Goal: Task Accomplishment & Management: Manage account settings

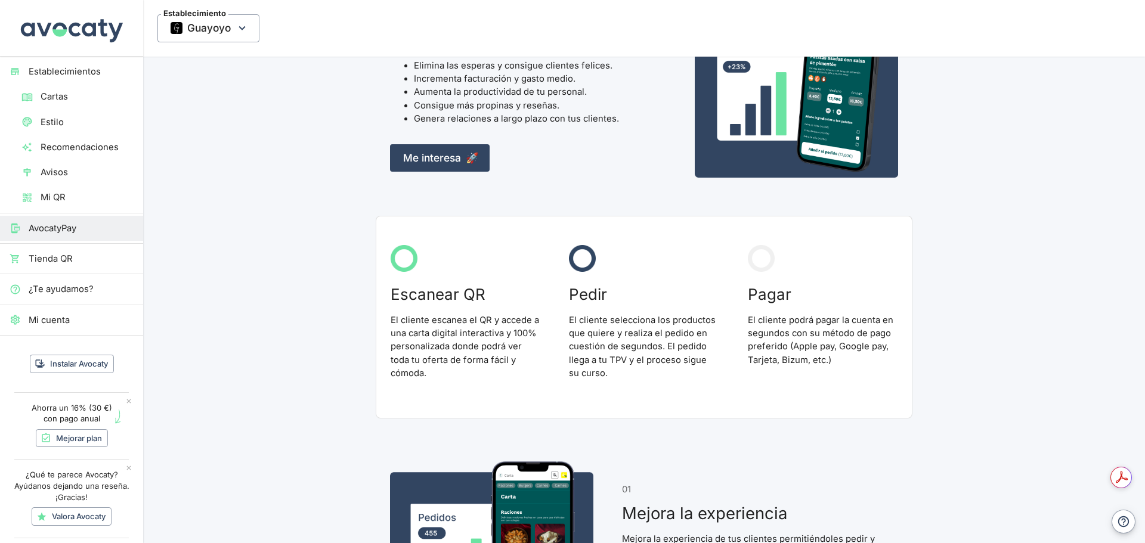
scroll to position [119, 0]
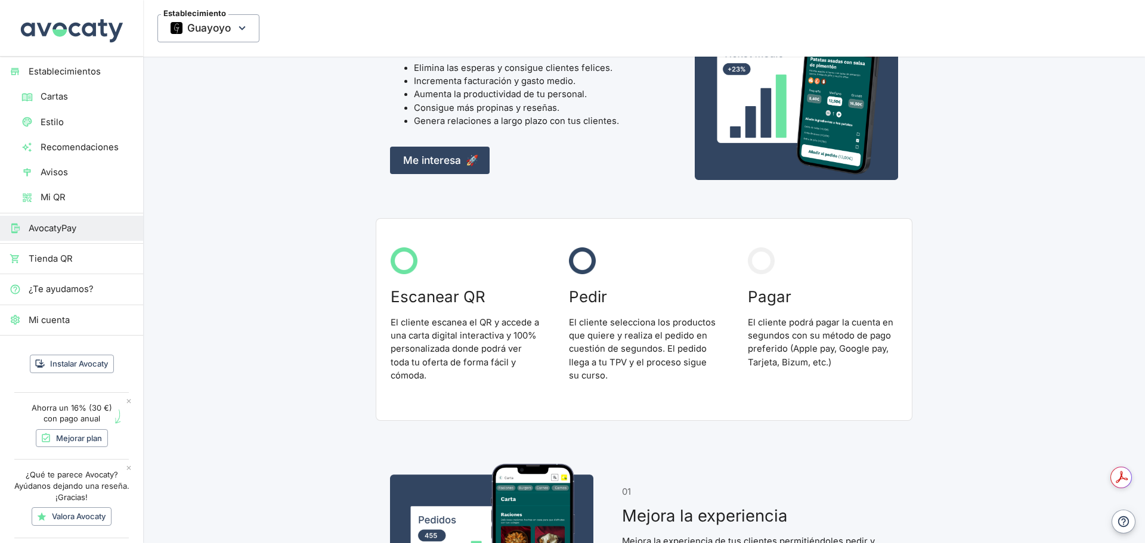
click at [49, 258] on span "Tienda QR" at bounding box center [81, 258] width 105 height 13
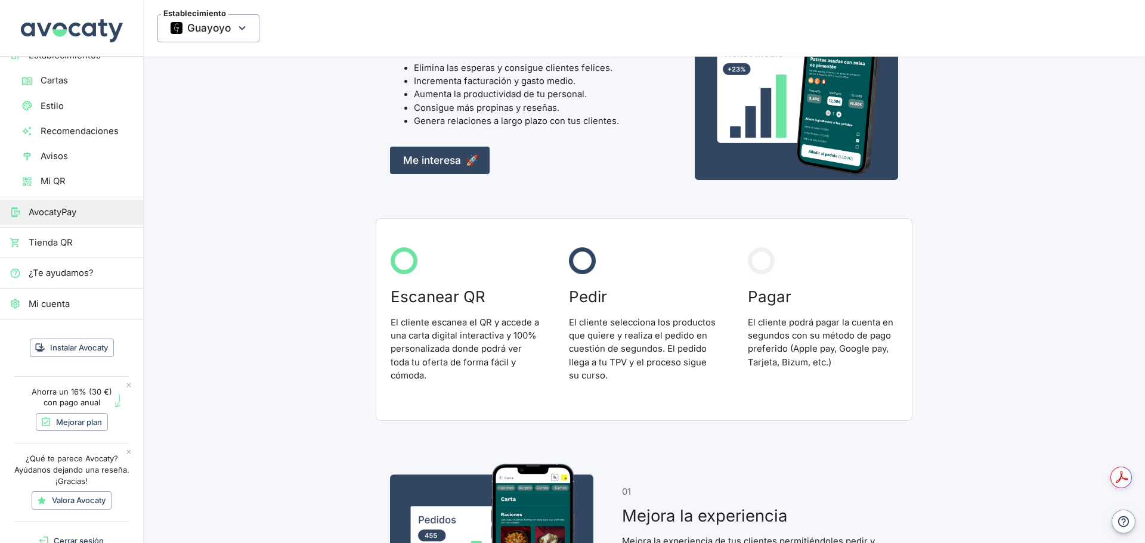
scroll to position [0, 0]
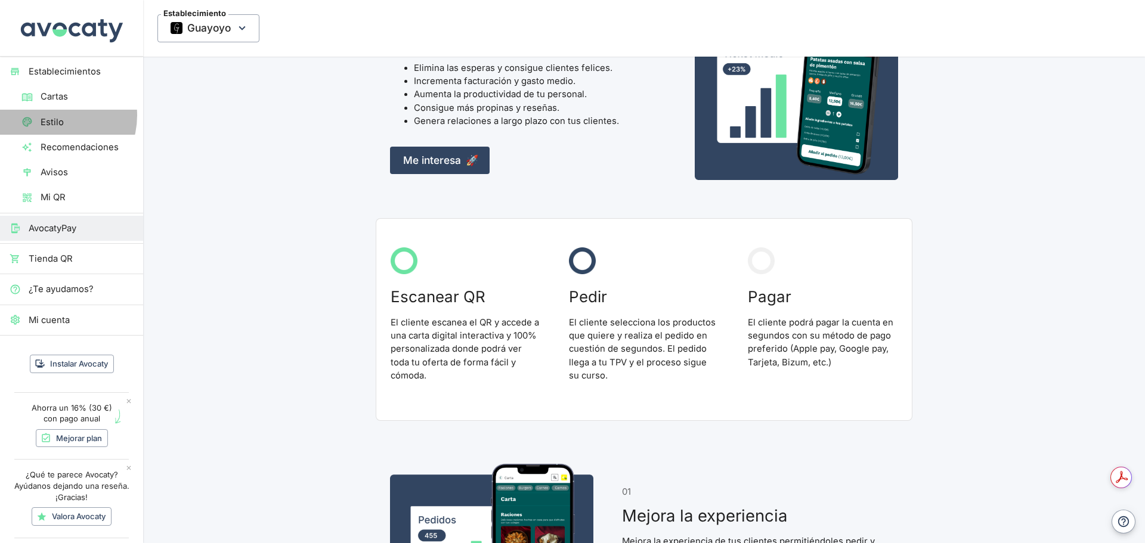
click at [50, 116] on span "Estilo" at bounding box center [87, 122] width 93 height 13
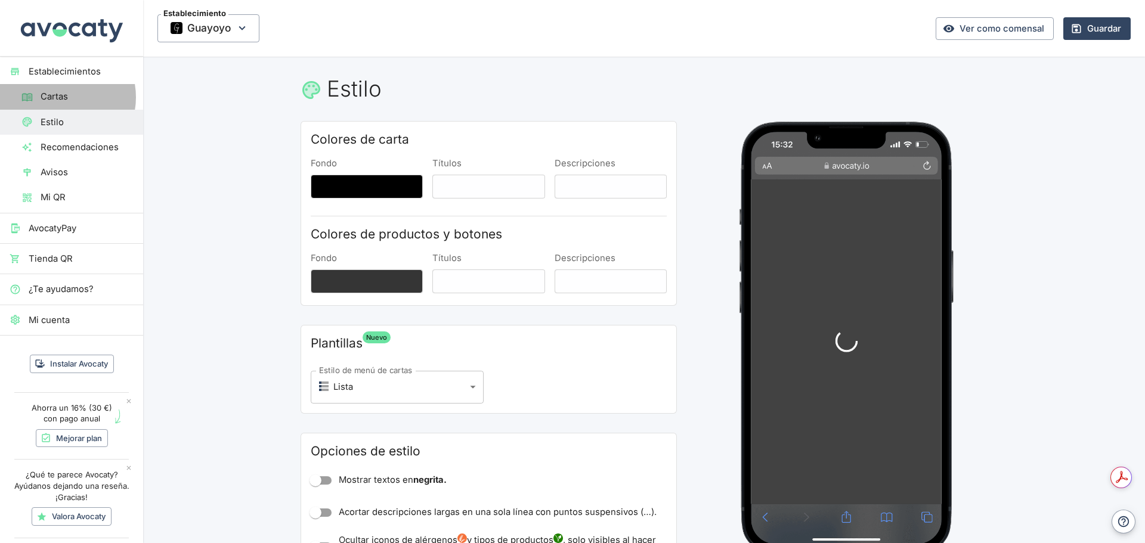
click at [59, 97] on span "Cartas" at bounding box center [87, 96] width 93 height 13
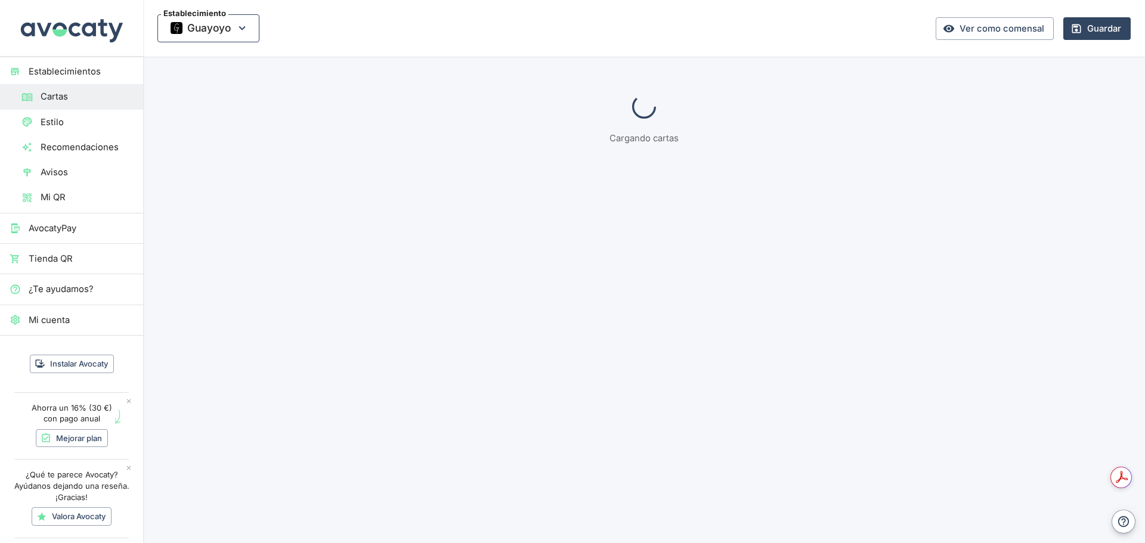
click at [241, 30] on icon "button" at bounding box center [242, 27] width 13 height 13
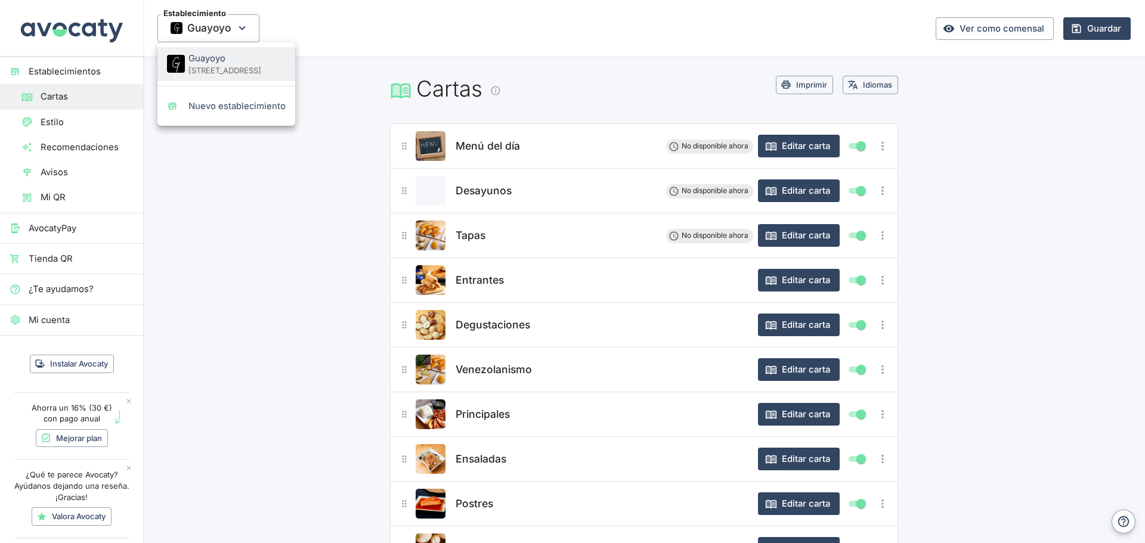
click at [246, 29] on div at bounding box center [572, 271] width 1145 height 543
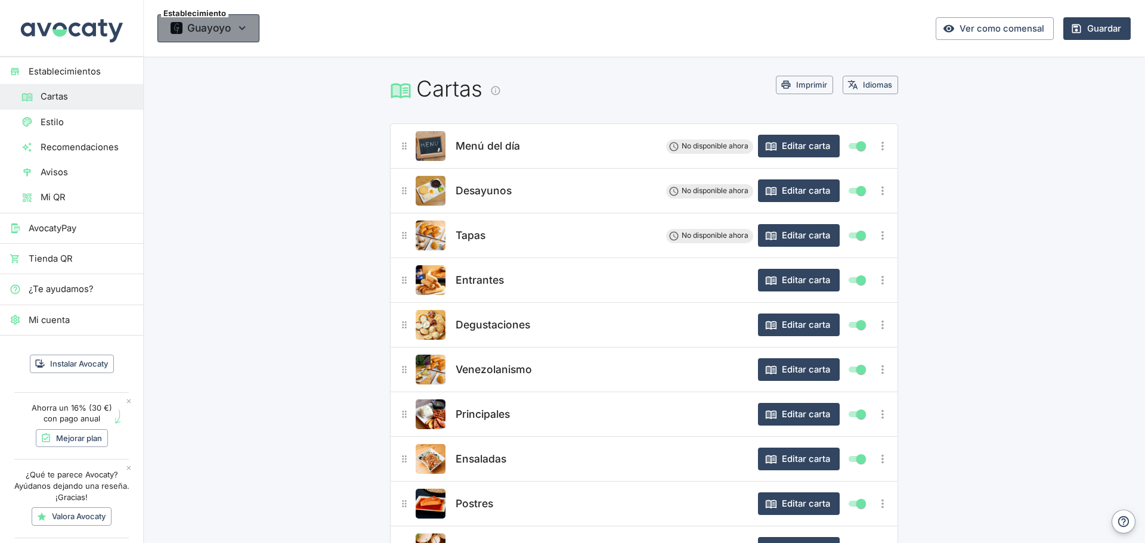
click at [245, 29] on icon "button" at bounding box center [242, 27] width 13 height 13
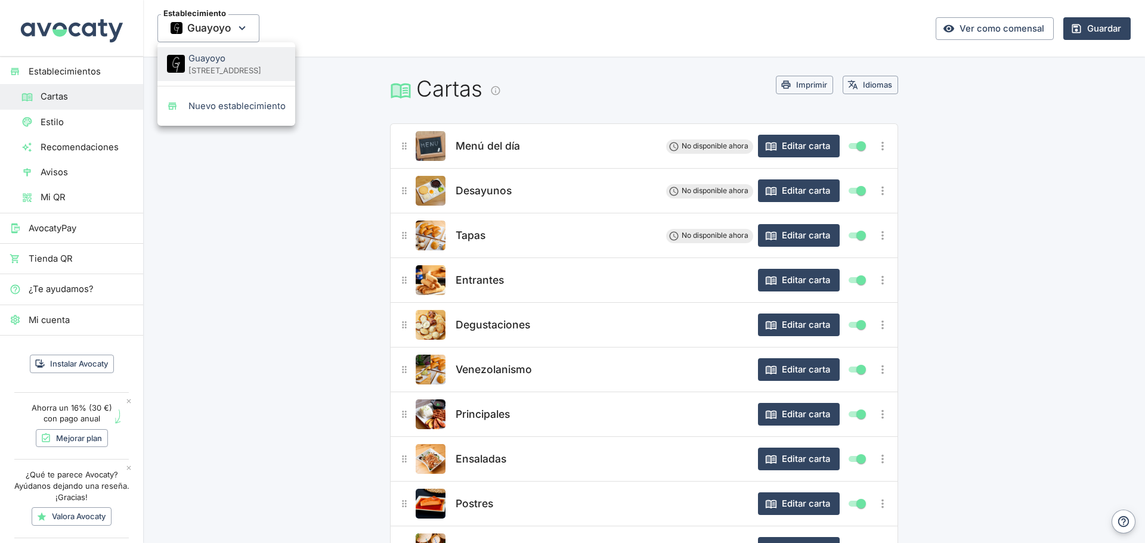
click at [289, 231] on div at bounding box center [572, 271] width 1145 height 543
click at [417, 90] on h1 "Cartas" at bounding box center [583, 89] width 386 height 26
click at [398, 90] on icon at bounding box center [401, 90] width 22 height 22
click at [635, 95] on h1 "Cartas" at bounding box center [583, 89] width 386 height 26
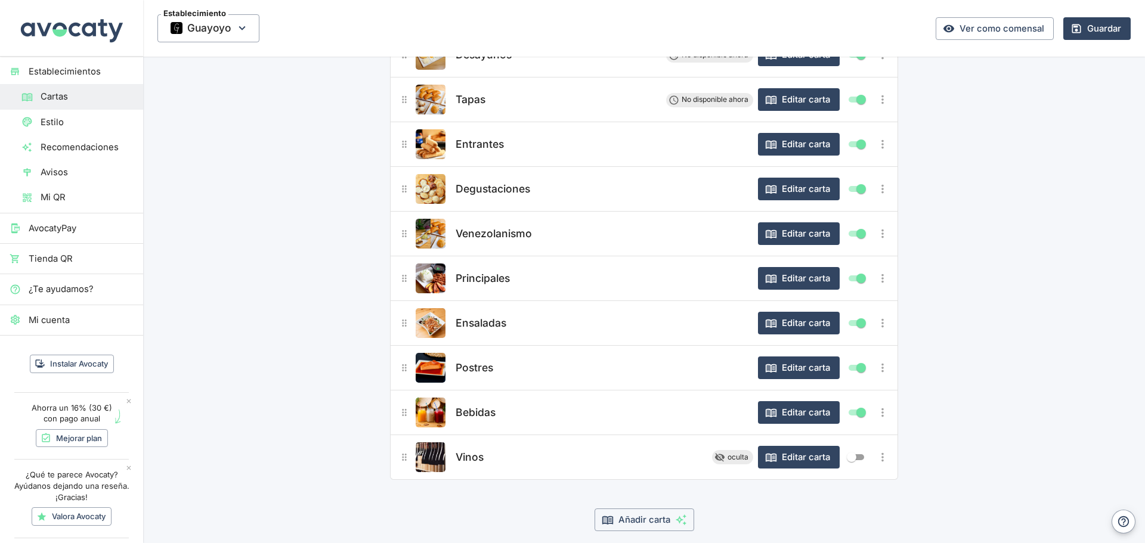
scroll to position [181, 0]
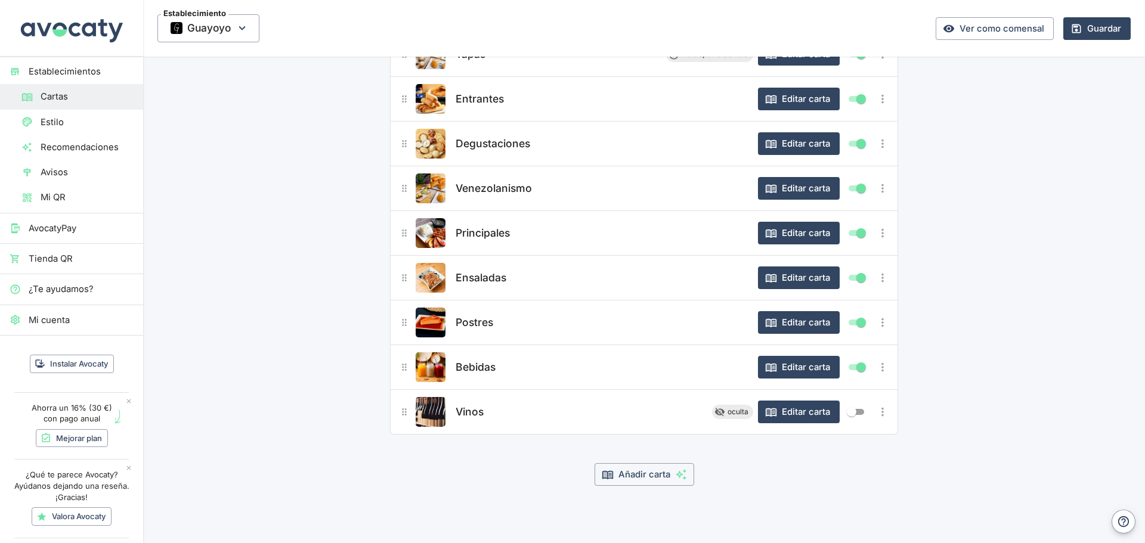
click at [468, 412] on span "Vinos" at bounding box center [470, 412] width 28 height 17
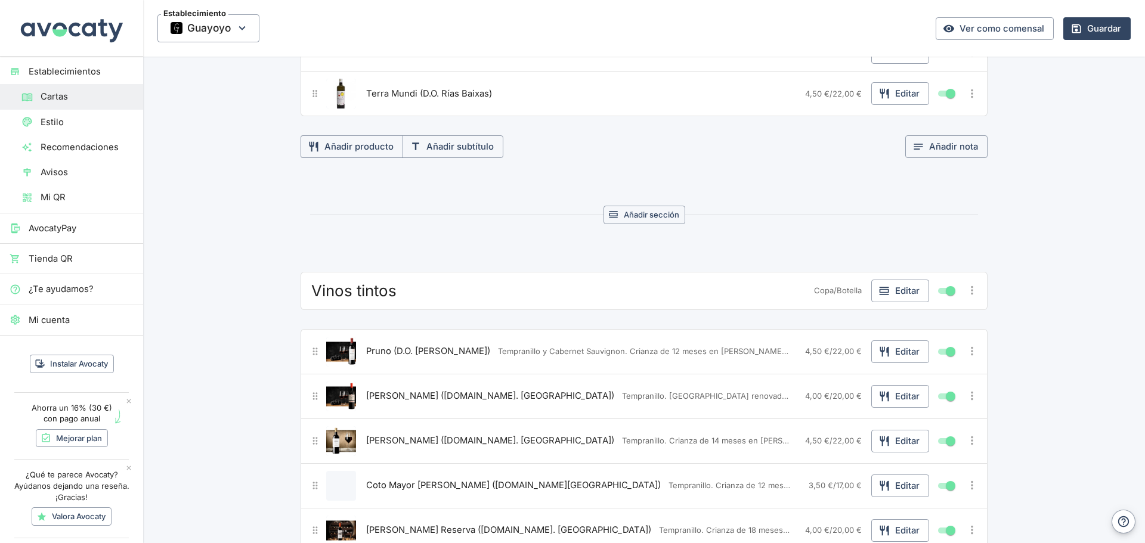
scroll to position [119, 0]
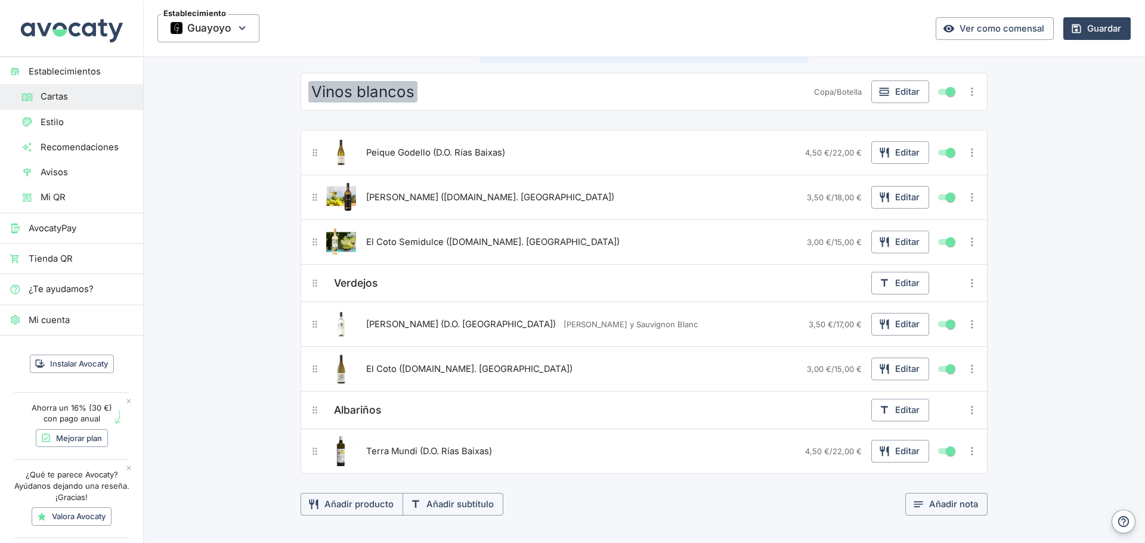
click at [360, 85] on span "Vinos blancos" at bounding box center [362, 91] width 103 height 19
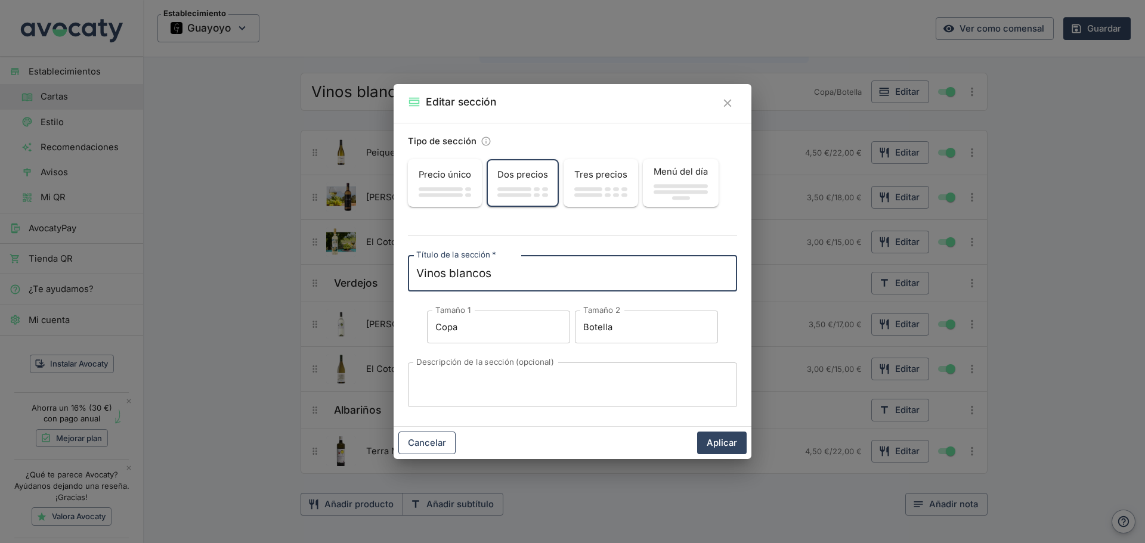
click at [425, 442] on button "Cancelar" at bounding box center [426, 443] width 57 height 23
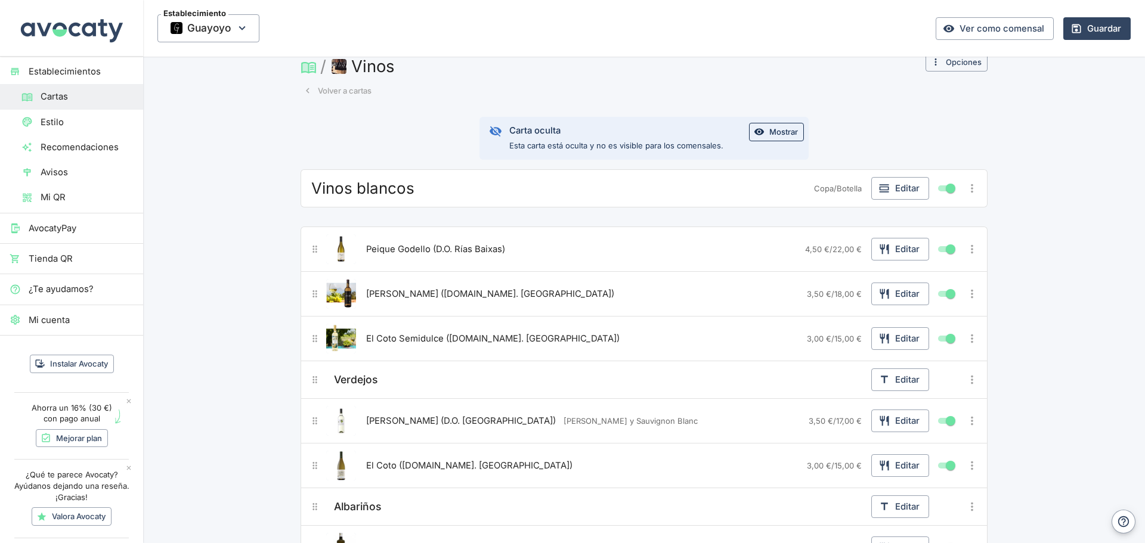
scroll to position [0, 0]
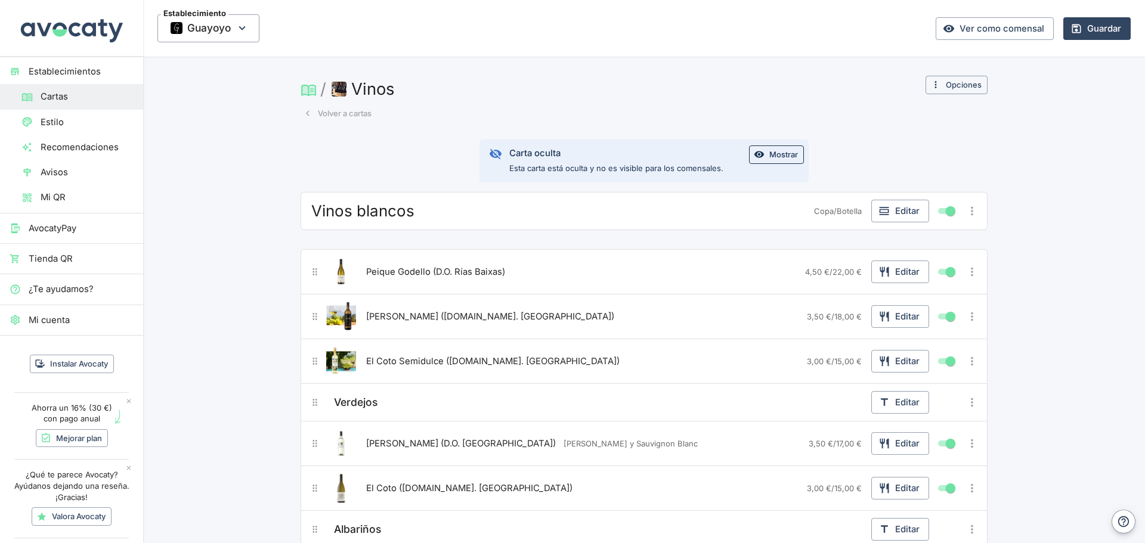
click at [344, 115] on button "Volver a cartas" at bounding box center [338, 113] width 74 height 18
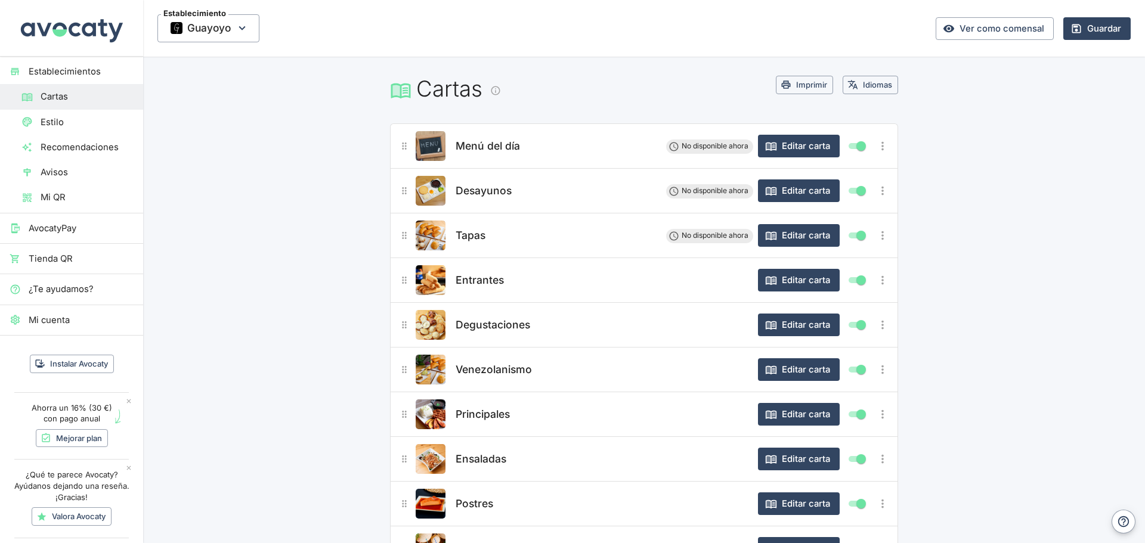
scroll to position [181, 0]
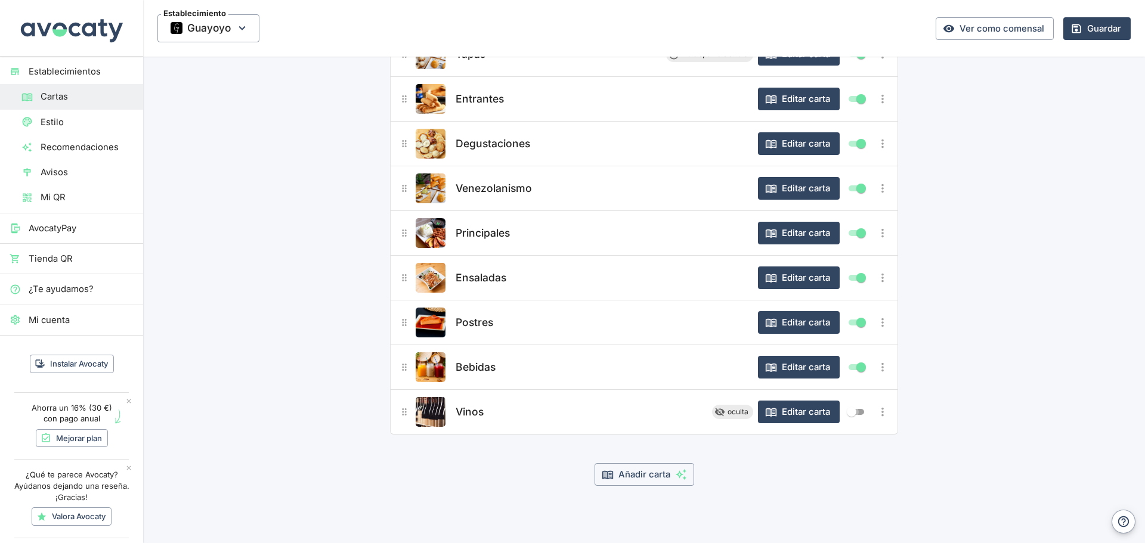
click at [854, 407] on input "Mostrar/ocultar elemento" at bounding box center [851, 412] width 43 height 14
checkbox input "true"
drag, startPoint x: 1093, startPoint y: 32, endPoint x: 1093, endPoint y: 44, distance: 11.9
click at [1093, 32] on button "Guardar" at bounding box center [1096, 28] width 67 height 23
